Goal: Contribute content: Contribute content

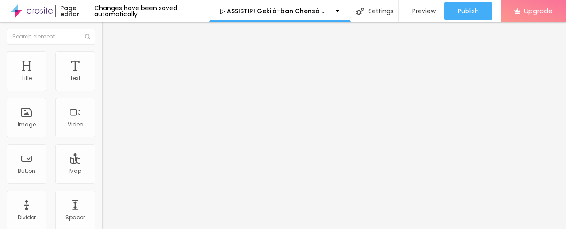
click at [102, 76] on span "Add image" at bounding box center [120, 73] width 36 height 8
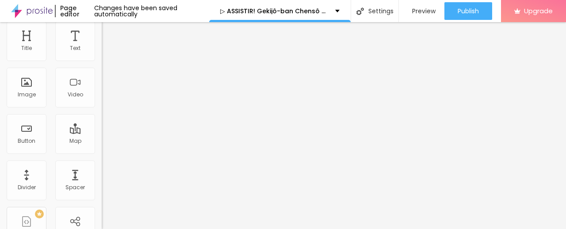
scroll to position [44, 0]
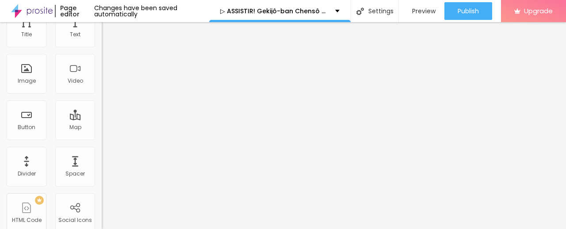
click at [102, 138] on input "https://" at bounding box center [155, 133] width 106 height 9
paste input "[DOMAIN_NAME]/pt/movie/1218925/chainsaw-man-the-movie-reze-arc.Alboom"
type input "[URL][DOMAIN_NAME]"
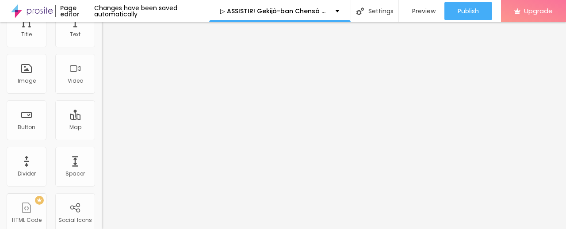
scroll to position [0, 0]
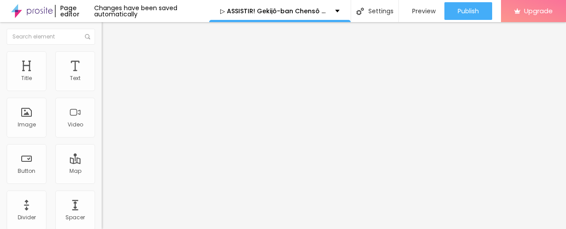
click at [108, 34] on img "button" at bounding box center [111, 32] width 7 height 7
click at [102, 83] on input "Click me" at bounding box center [155, 78] width 106 height 9
paste input "✅ Assista agora ► Gekijô-ban Chensô Man Reze-hen Completo HD [1080p]"
type input "✅ Assista agora ► Gekijô-ban Chensô Man Reze-hen Completo HD [1080p]"
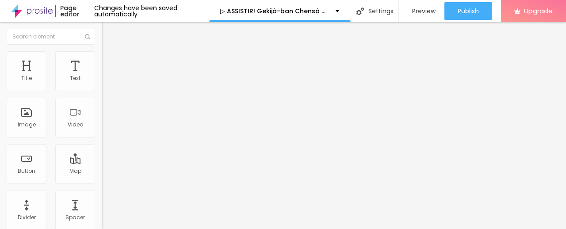
scroll to position [0, 0]
click at [102, 106] on img at bounding box center [105, 103] width 6 height 6
click at [102, 182] on input "https://" at bounding box center [155, 177] width 106 height 9
type input "[URL][DOMAIN_NAME]"
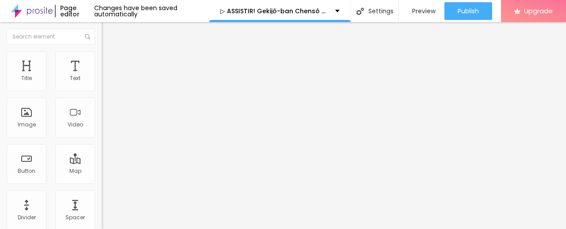
click at [102, 178] on input "[URL][DOMAIN_NAME]" at bounding box center [155, 177] width 106 height 9
click at [102, 37] on button "Edit Button" at bounding box center [153, 32] width 102 height 20
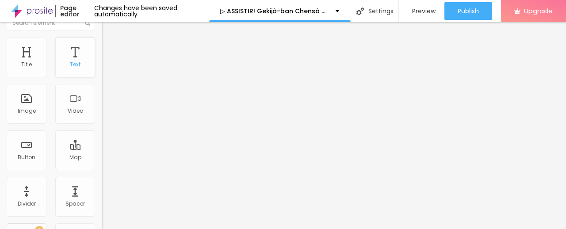
scroll to position [0, 0]
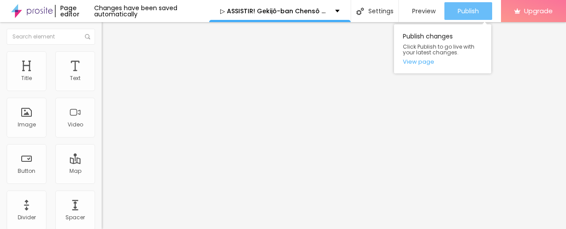
click at [471, 10] on span "Publish" at bounding box center [468, 11] width 21 height 7
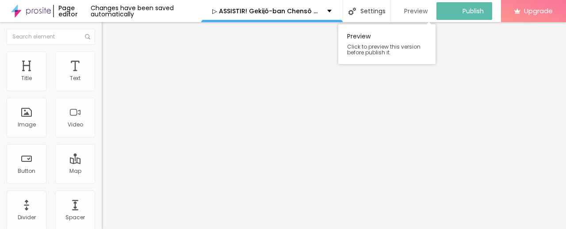
click at [416, 8] on span "Preview" at bounding box center [415, 11] width 23 height 7
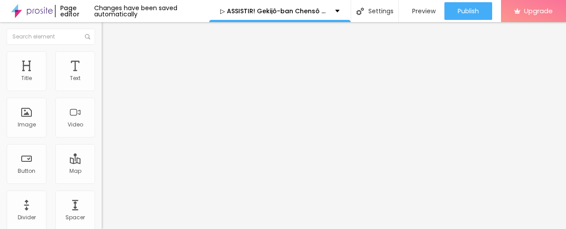
click at [35, 10] on img at bounding box center [32, 11] width 42 height 22
